Goal: Task Accomplishment & Management: Manage account settings

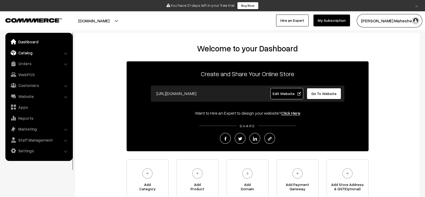
click at [47, 49] on link "Catalog" at bounding box center [39, 53] width 64 height 10
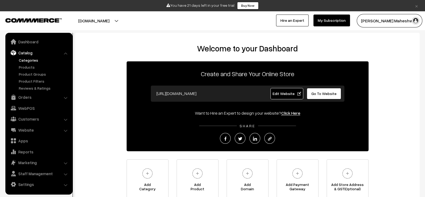
click at [27, 57] on link "Categories" at bounding box center [43, 60] width 53 height 6
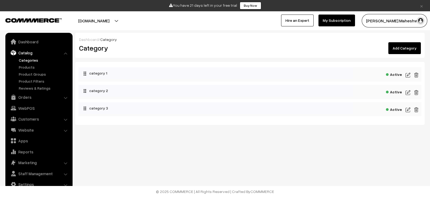
click at [407, 73] on img at bounding box center [407, 75] width 5 height 6
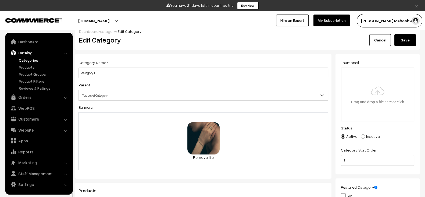
scroll to position [12, 0]
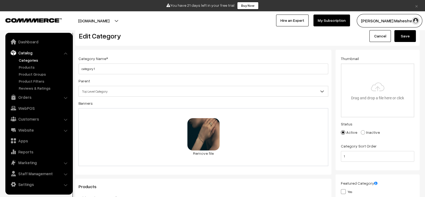
click at [128, 18] on button "testing-8.commmerce.com" at bounding box center [93, 20] width 69 height 13
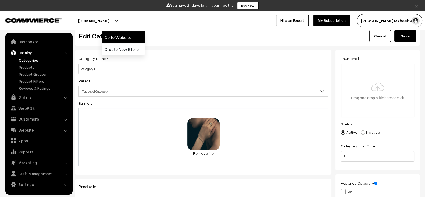
click at [120, 33] on link "Go to Website" at bounding box center [123, 37] width 43 height 12
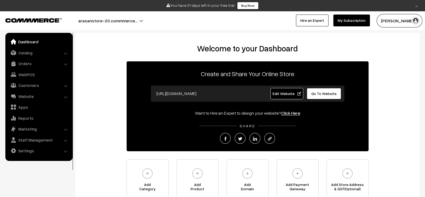
click at [38, 55] on link "Catalog" at bounding box center [39, 53] width 64 height 10
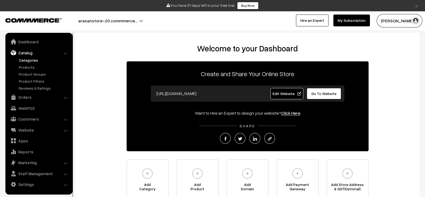
click at [29, 58] on link "Categories" at bounding box center [43, 60] width 53 height 6
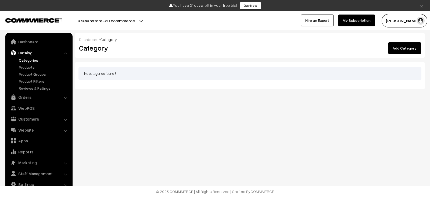
click at [406, 53] on link "Add Category" at bounding box center [404, 48] width 33 height 12
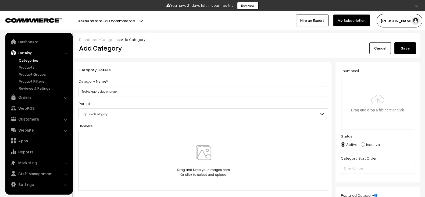
type input "Test category slug change"
click at [411, 47] on button "Save" at bounding box center [404, 48] width 21 height 12
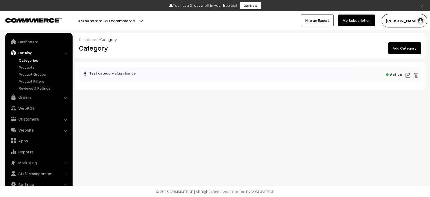
click at [410, 75] on img at bounding box center [407, 75] width 5 height 6
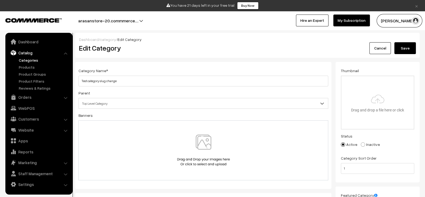
click at [203, 143] on img at bounding box center [203, 149] width 55 height 31
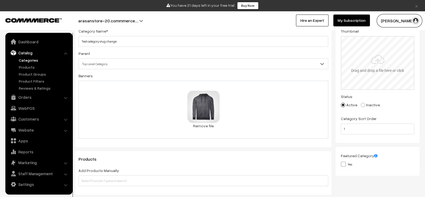
scroll to position [39, 0]
click at [370, 70] on input "file" at bounding box center [377, 63] width 72 height 53
type input "C:\fakepath\download (27).jpg"
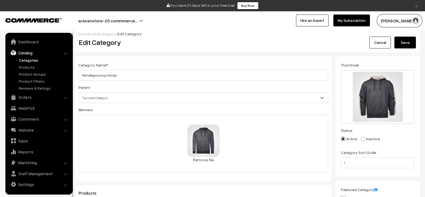
scroll to position [0, 0]
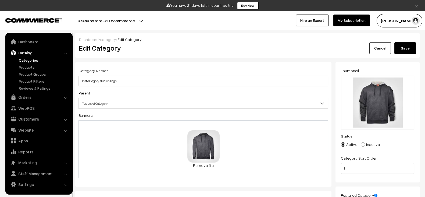
click at [409, 50] on button "Save" at bounding box center [404, 48] width 21 height 12
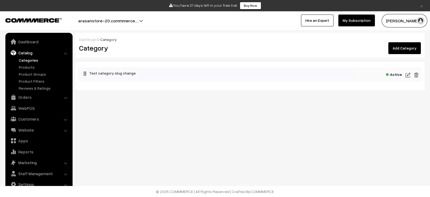
click at [408, 75] on img at bounding box center [407, 75] width 5 height 6
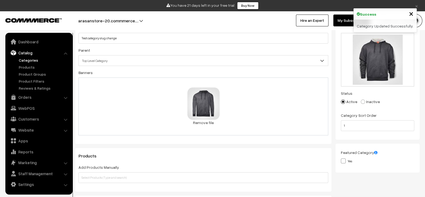
scroll to position [35, 0]
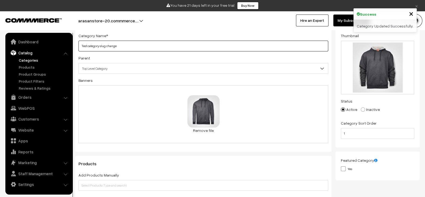
click at [236, 47] on input "Test category slug change" at bounding box center [203, 46] width 250 height 11
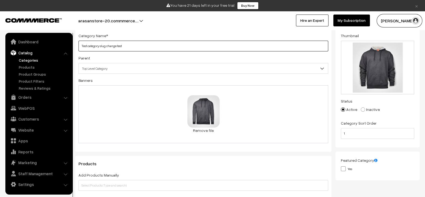
scroll to position [0, 0]
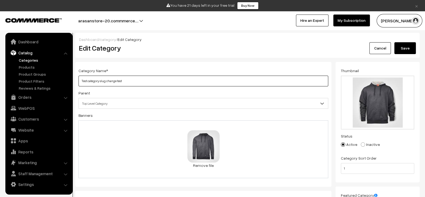
type input "Test category slug change test"
click at [400, 48] on button "Save" at bounding box center [404, 48] width 21 height 12
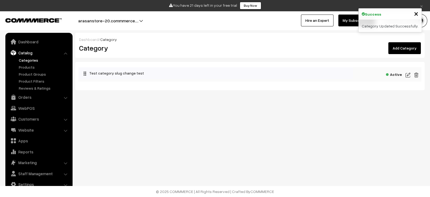
click at [408, 73] on img at bounding box center [407, 75] width 5 height 6
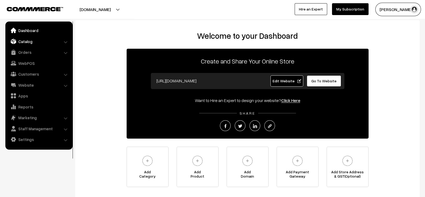
click at [17, 41] on link "Catalog" at bounding box center [39, 42] width 64 height 10
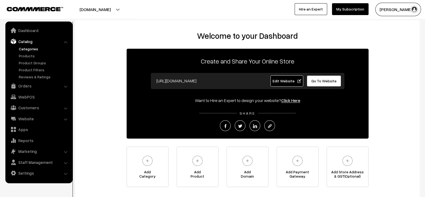
click at [32, 51] on link "Categories" at bounding box center [43, 49] width 53 height 6
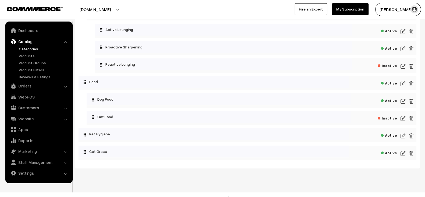
scroll to position [124, 0]
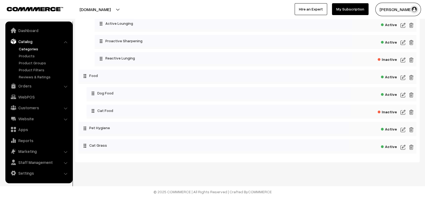
click at [402, 95] on img at bounding box center [402, 95] width 5 height 6
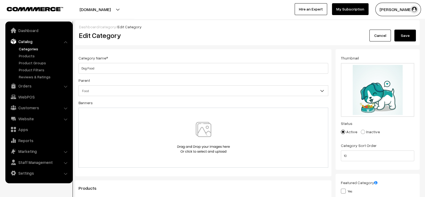
click at [406, 38] on button "Save" at bounding box center [404, 36] width 21 height 12
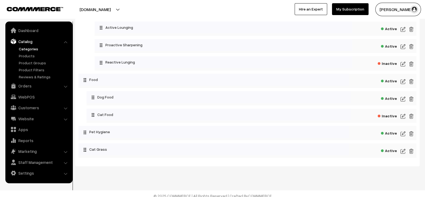
scroll to position [118, 0]
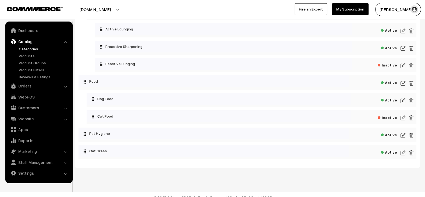
click at [404, 101] on img at bounding box center [402, 100] width 5 height 6
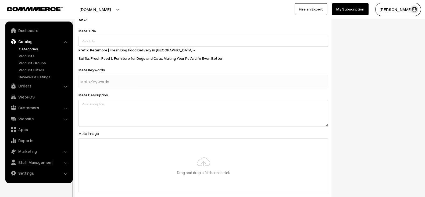
scroll to position [411, 0]
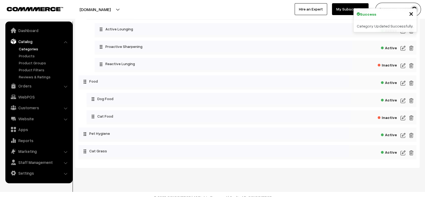
scroll to position [117, 0]
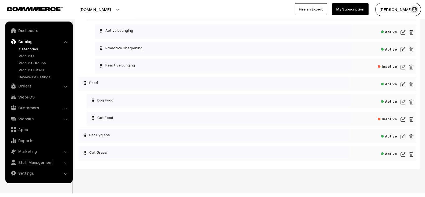
click at [404, 155] on img at bounding box center [402, 154] width 5 height 6
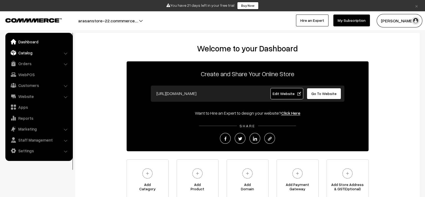
click at [38, 51] on link "Catalog" at bounding box center [39, 53] width 64 height 10
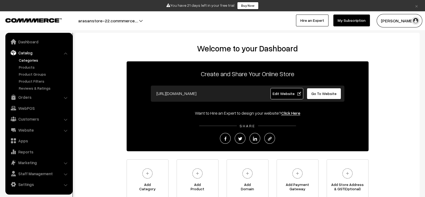
click at [29, 62] on link "Categories" at bounding box center [43, 60] width 53 height 6
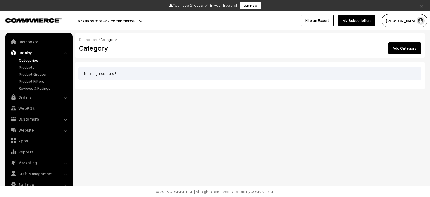
click at [407, 48] on link "Add Category" at bounding box center [404, 48] width 33 height 12
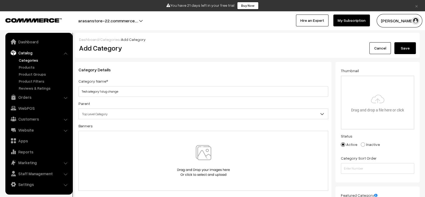
type input "Test category 1 slug change"
click at [403, 47] on button "Save" at bounding box center [404, 48] width 21 height 12
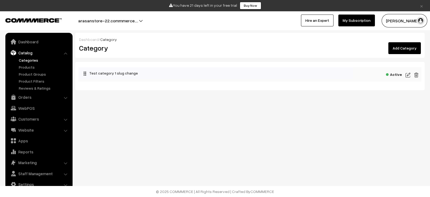
click at [405, 49] on link "Add Category" at bounding box center [404, 48] width 33 height 12
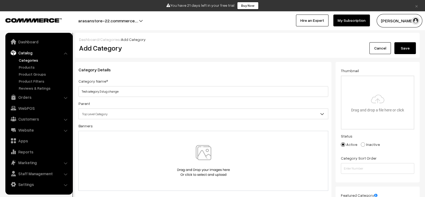
type input "Test category 2 slug change"
click at [405, 45] on button "Save" at bounding box center [404, 48] width 21 height 12
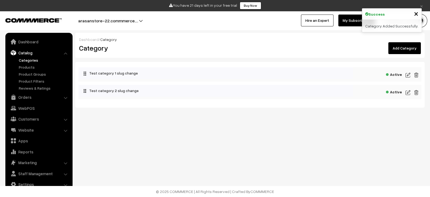
click at [403, 49] on link "Add Category" at bounding box center [404, 48] width 33 height 12
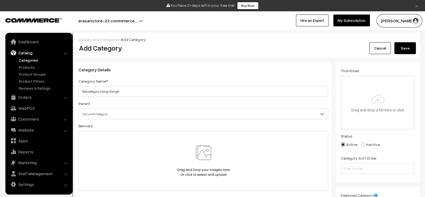
type input "Test category 3 slug change"
click at [407, 46] on button "Save" at bounding box center [404, 48] width 21 height 12
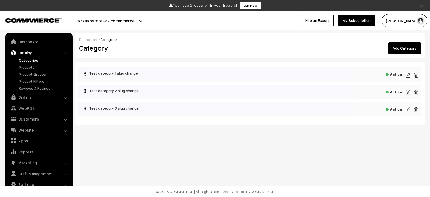
click at [404, 47] on link "Add Category" at bounding box center [404, 48] width 33 height 12
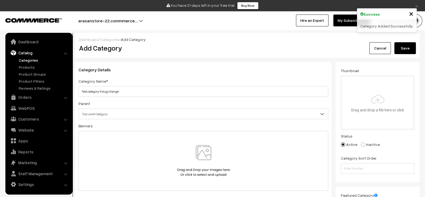
type input "Test category 4 slug change"
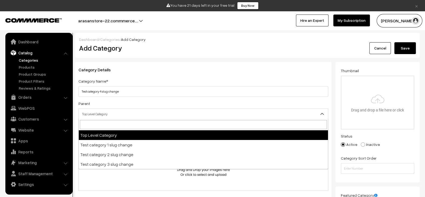
click at [203, 114] on span "Top Level Category" at bounding box center [203, 113] width 249 height 9
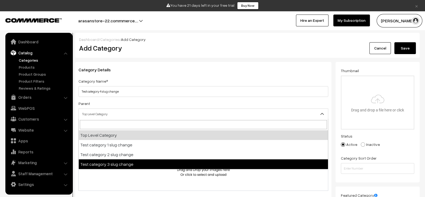
select select "3"
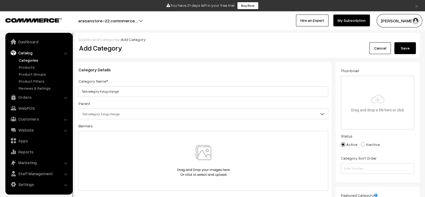
click at [401, 51] on button "Save" at bounding box center [404, 48] width 21 height 12
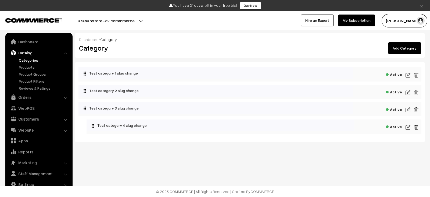
click at [406, 73] on img at bounding box center [407, 75] width 5 height 6
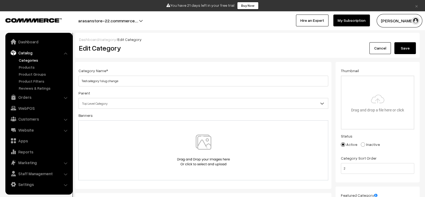
click at [235, 143] on div at bounding box center [203, 149] width 238 height 31
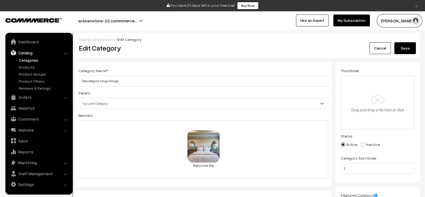
click at [398, 52] on button "Save" at bounding box center [404, 48] width 21 height 12
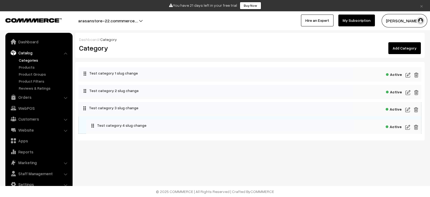
click at [410, 109] on img at bounding box center [407, 109] width 5 height 6
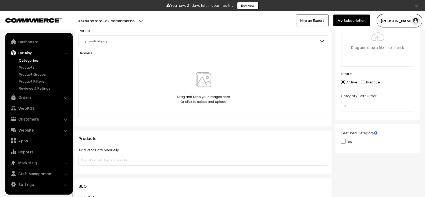
scroll to position [60, 0]
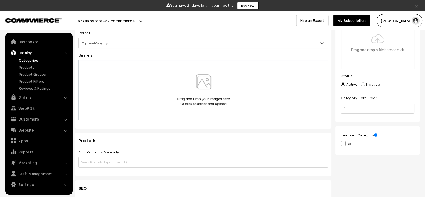
click at [246, 116] on div at bounding box center [203, 90] width 250 height 60
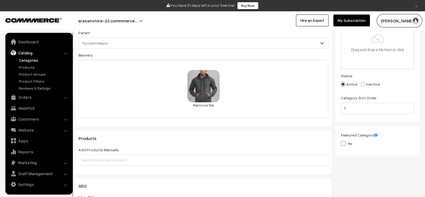
scroll to position [0, 0]
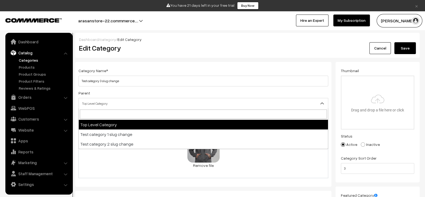
click at [287, 99] on span "Top Level Category" at bounding box center [203, 103] width 249 height 9
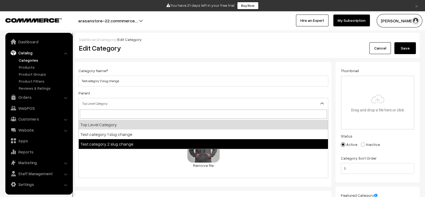
select select "2"
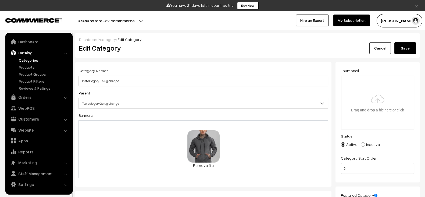
click at [401, 53] on button "Save" at bounding box center [404, 48] width 21 height 12
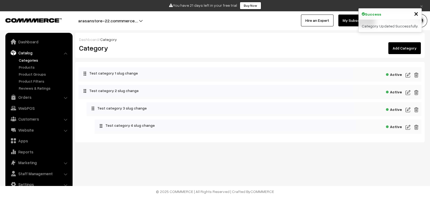
click at [408, 107] on img at bounding box center [407, 109] width 5 height 6
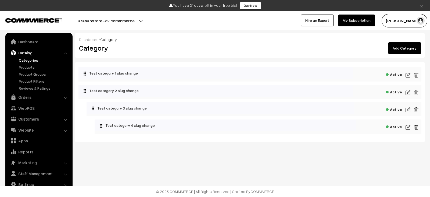
click at [407, 91] on img at bounding box center [407, 92] width 5 height 6
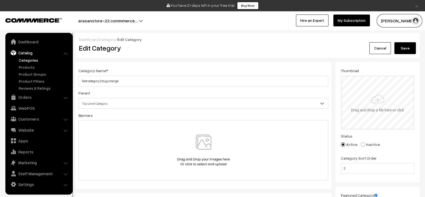
click at [380, 87] on input "file" at bounding box center [377, 102] width 72 height 53
type input "C:\fakepath\JBL T520BT.png"
click at [408, 49] on button "Save" at bounding box center [404, 48] width 21 height 12
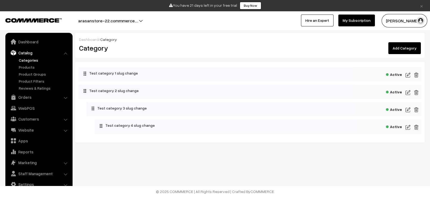
click at [406, 93] on img at bounding box center [407, 92] width 5 height 6
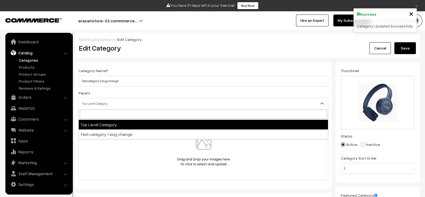
click at [215, 102] on span "Top Level Category" at bounding box center [203, 103] width 249 height 9
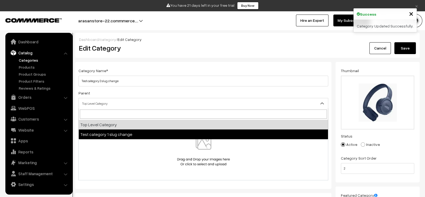
select select "1"
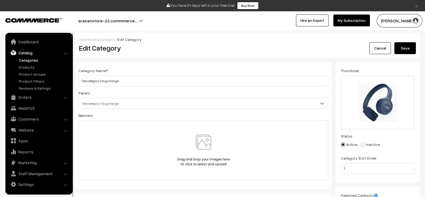
click at [404, 44] on button "Save" at bounding box center [404, 48] width 21 height 12
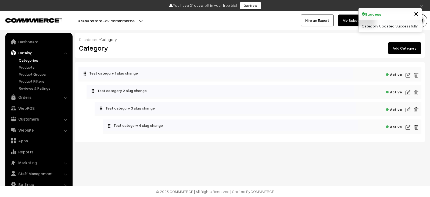
click at [409, 92] on img at bounding box center [407, 92] width 5 height 6
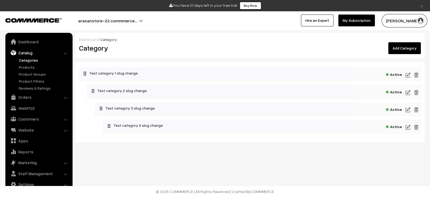
click at [408, 74] on img at bounding box center [407, 75] width 5 height 6
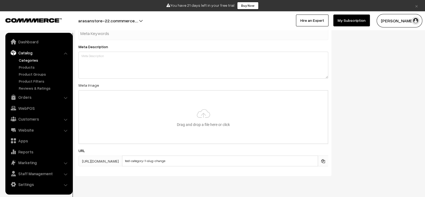
scroll to position [279, 0]
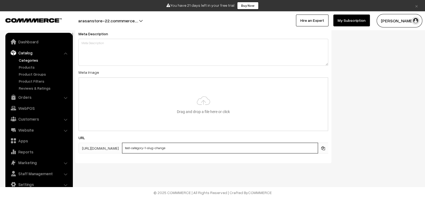
click at [278, 146] on input "test-category-1-slug-change" at bounding box center [220, 147] width 196 height 11
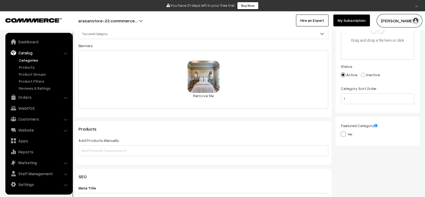
scroll to position [0, 0]
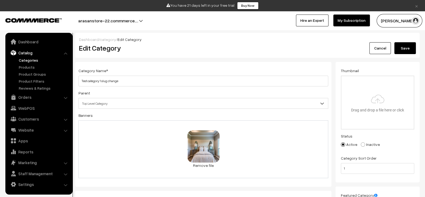
type input "test-category-1-slug-change 1"
click at [406, 50] on button "Save" at bounding box center [404, 48] width 21 height 12
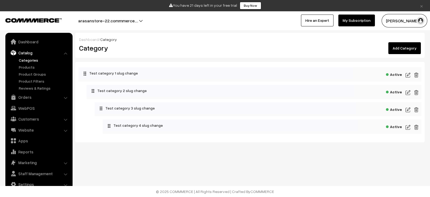
click at [409, 74] on img at bounding box center [407, 75] width 5 height 6
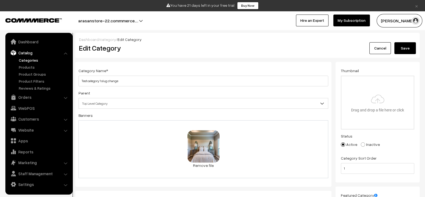
click at [403, 42] on button "Save" at bounding box center [404, 48] width 21 height 12
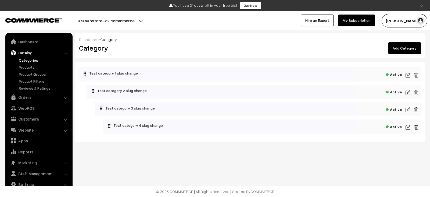
click at [410, 75] on img at bounding box center [407, 75] width 5 height 6
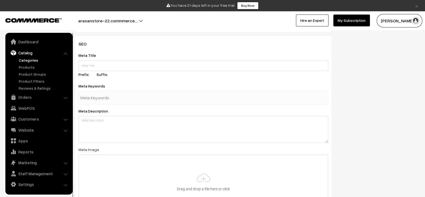
scroll to position [279, 0]
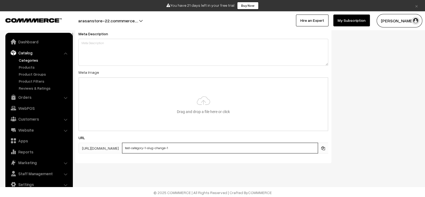
click at [302, 146] on input "test-category-1-slug-change-1" at bounding box center [220, 147] width 196 height 11
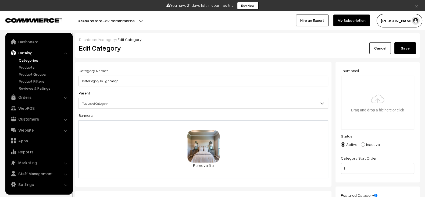
type input "test-category-1-slug-change"
click at [409, 46] on button "Save" at bounding box center [404, 48] width 21 height 12
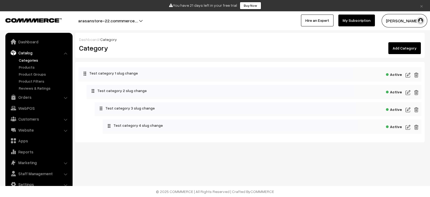
click at [408, 74] on img at bounding box center [407, 75] width 5 height 6
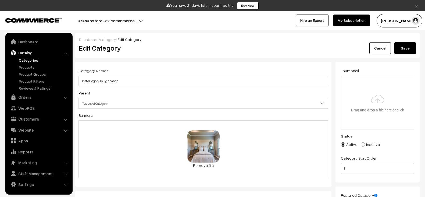
scroll to position [279, 0]
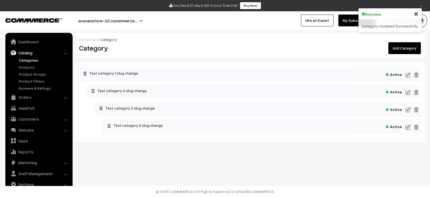
click at [408, 91] on img at bounding box center [407, 92] width 5 height 6
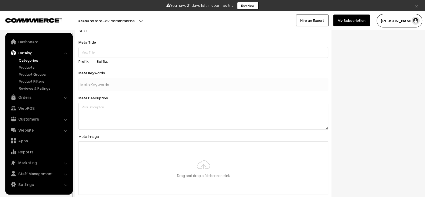
scroll to position [281, 0]
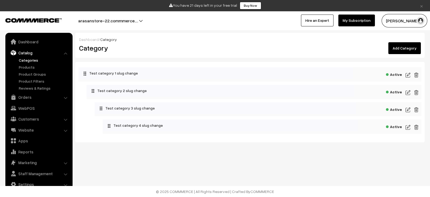
click at [407, 109] on img at bounding box center [407, 109] width 5 height 6
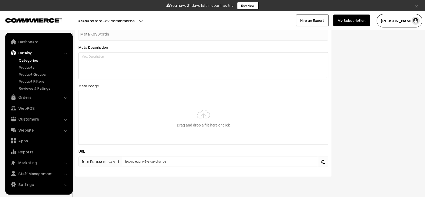
scroll to position [279, 0]
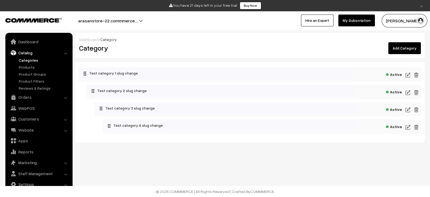
click at [407, 128] on img at bounding box center [407, 127] width 5 height 6
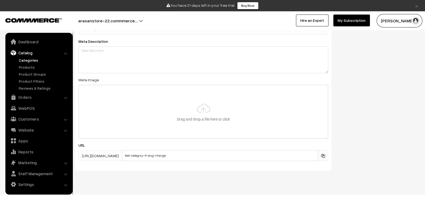
scroll to position [281, 0]
